Goal: Navigation & Orientation: Find specific page/section

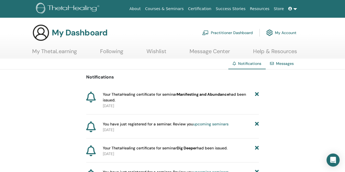
click at [198, 52] on link "Message Center" at bounding box center [209, 53] width 40 height 11
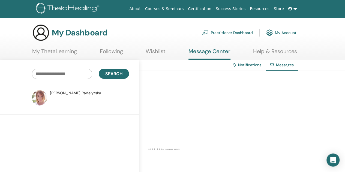
click at [156, 55] on link "Wishlist" at bounding box center [156, 53] width 20 height 11
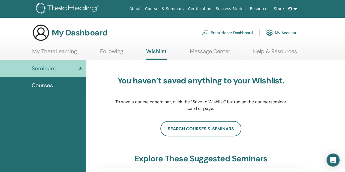
click at [277, 32] on link "My Account" at bounding box center [281, 33] width 30 height 12
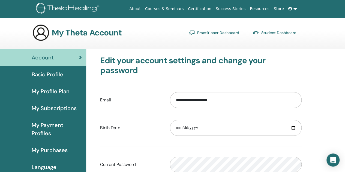
scroll to position [27, 0]
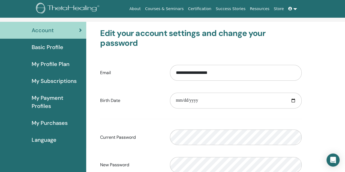
click at [38, 31] on span "Account" at bounding box center [43, 30] width 22 height 8
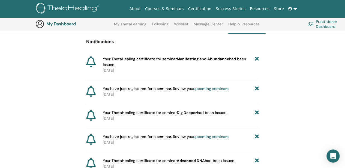
scroll to position [40, 0]
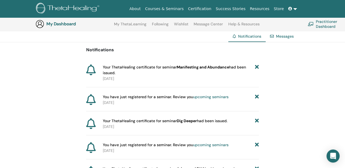
click at [289, 39] on div "Messages" at bounding box center [281, 36] width 32 height 10
click at [207, 9] on link "Certification" at bounding box center [200, 9] width 28 height 10
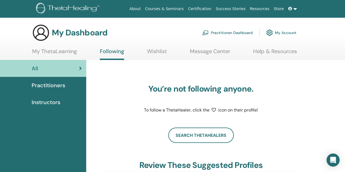
click at [292, 10] on icon at bounding box center [290, 9] width 4 height 4
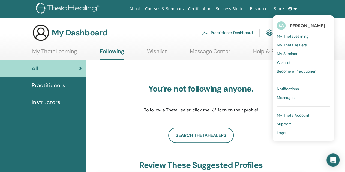
click at [290, 37] on span "My ThetaLearning" at bounding box center [293, 36] width 32 height 5
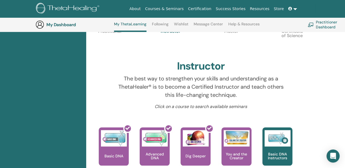
scroll to position [41, 0]
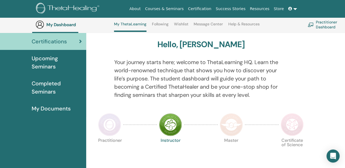
click at [46, 108] on span "My Documents" at bounding box center [51, 108] width 39 height 8
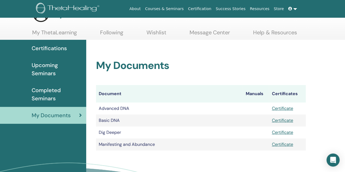
scroll to position [27, 0]
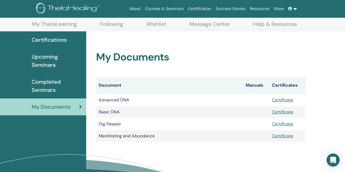
click at [44, 89] on span "Completed Seminars" at bounding box center [57, 86] width 50 height 16
